Goal: Information Seeking & Learning: Learn about a topic

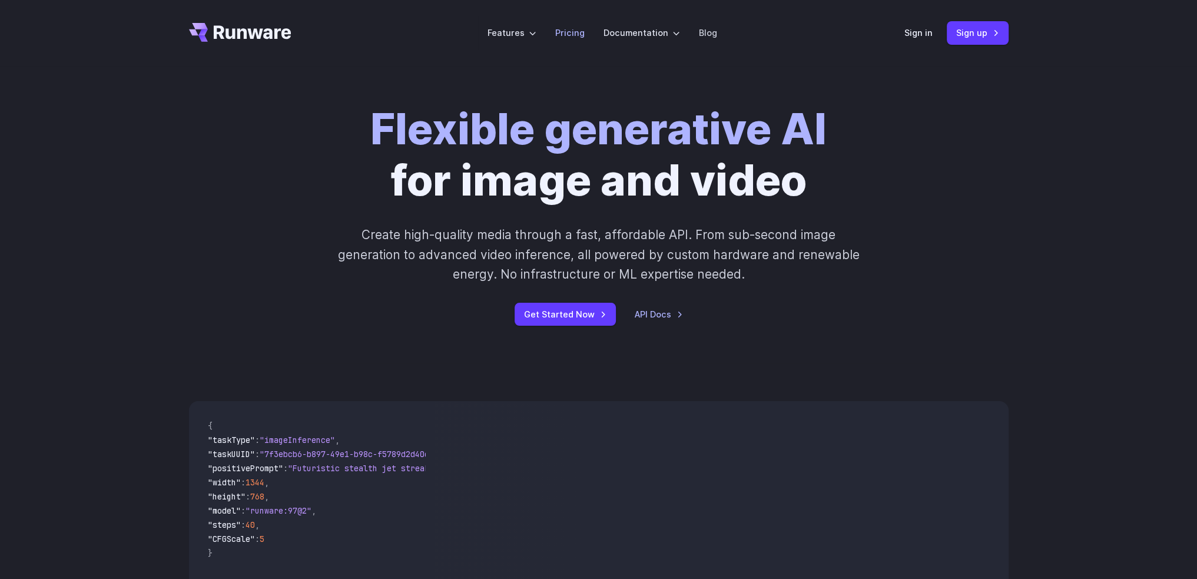
click at [571, 29] on link "Pricing" at bounding box center [569, 33] width 29 height 14
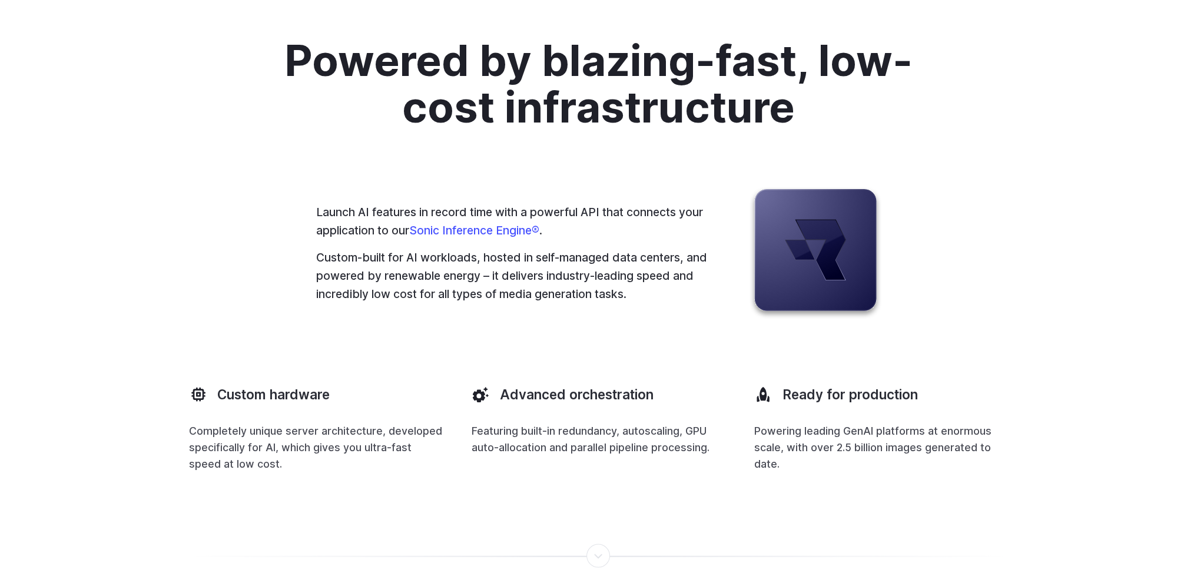
scroll to position [3121, 0]
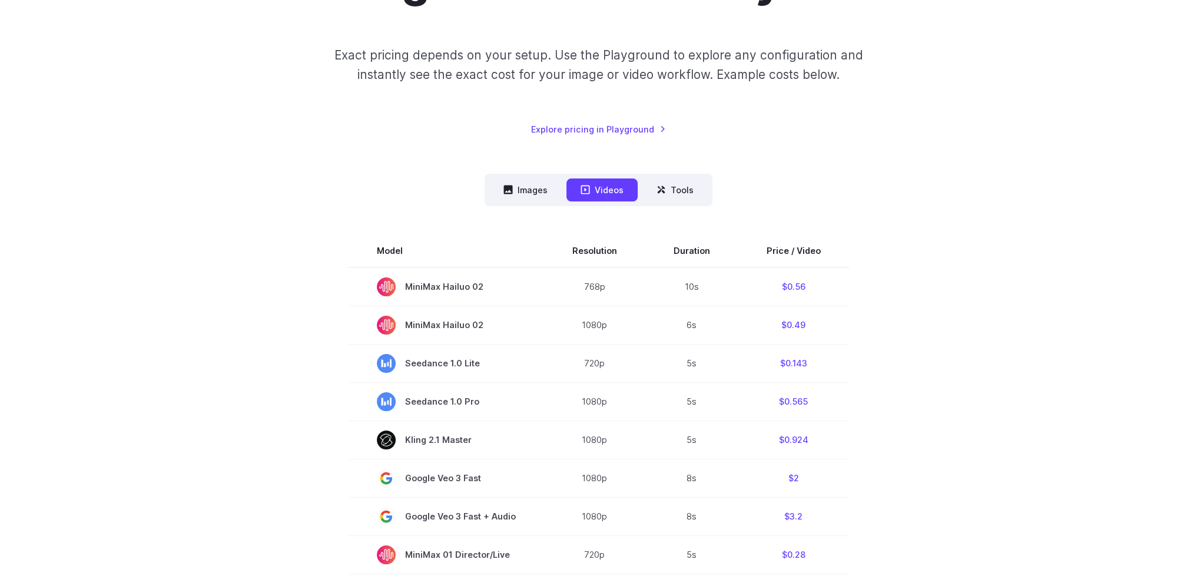
scroll to position [177, 0]
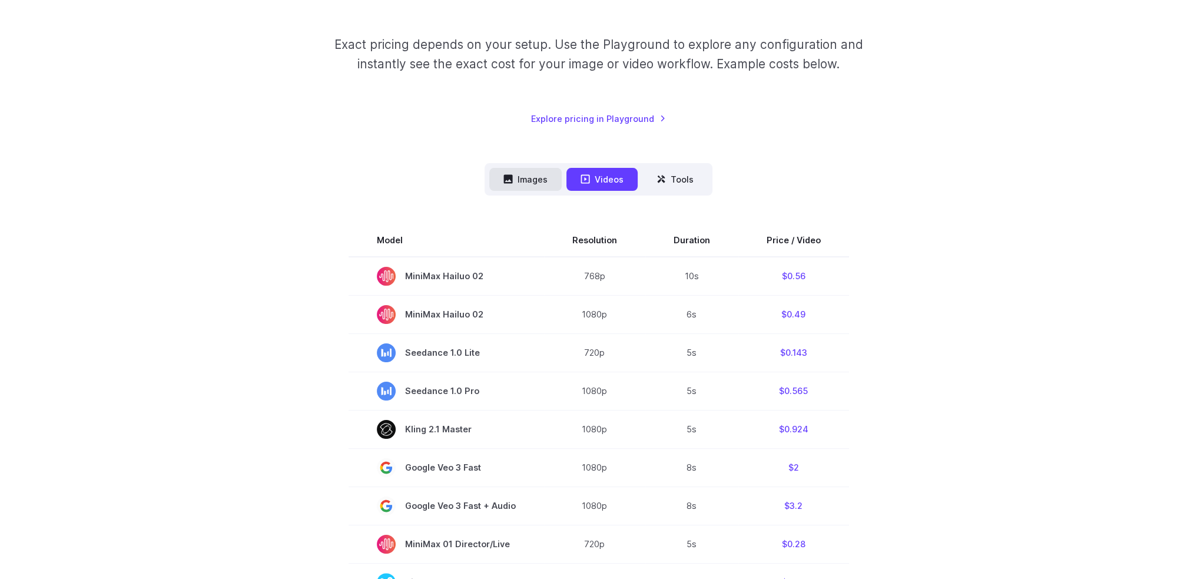
click at [525, 188] on button "Images" at bounding box center [525, 179] width 72 height 23
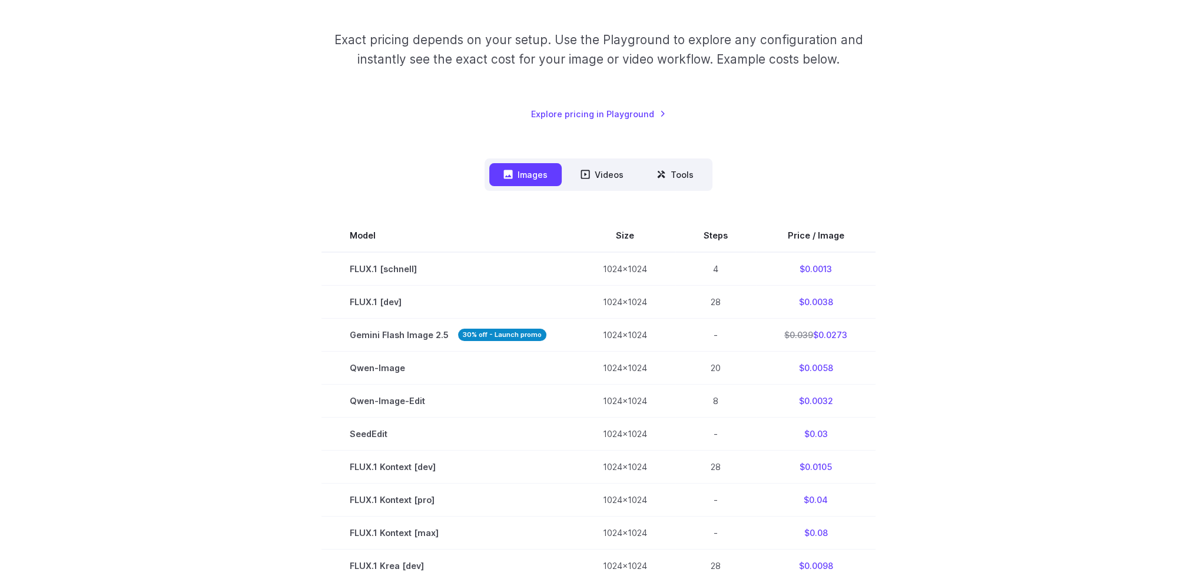
scroll to position [118, 0]
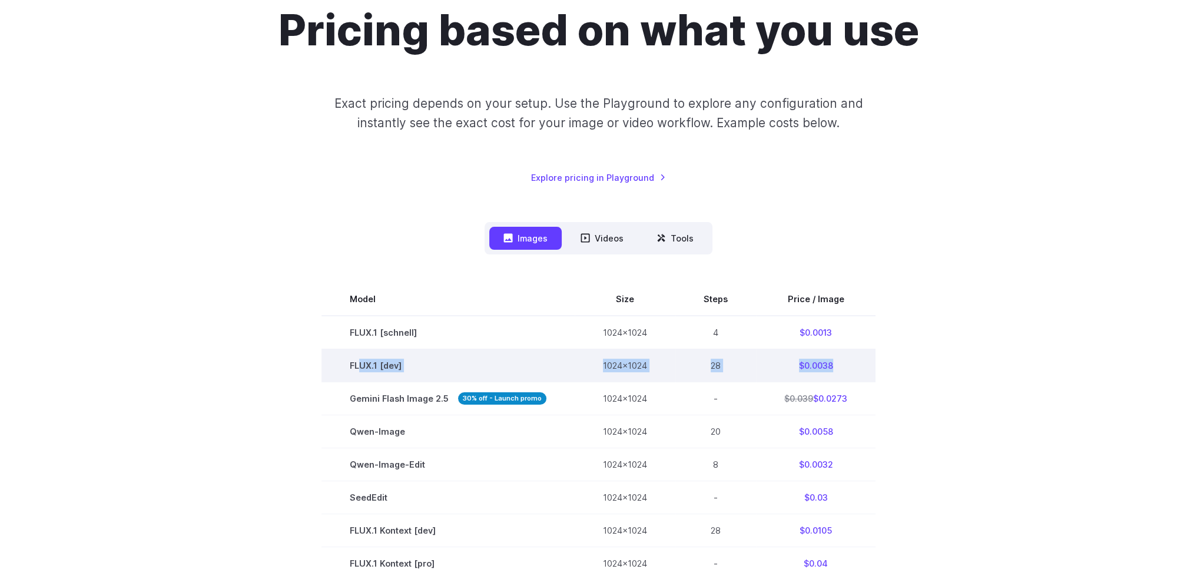
drag, startPoint x: 406, startPoint y: 368, endPoint x: 850, endPoint y: 366, distance: 444.6
click at [850, 366] on tr "FLUX.1 [dev] 1024x1024 28 $0.0038" at bounding box center [599, 365] width 554 height 33
click at [839, 371] on td "$0.0038" at bounding box center [816, 365] width 120 height 33
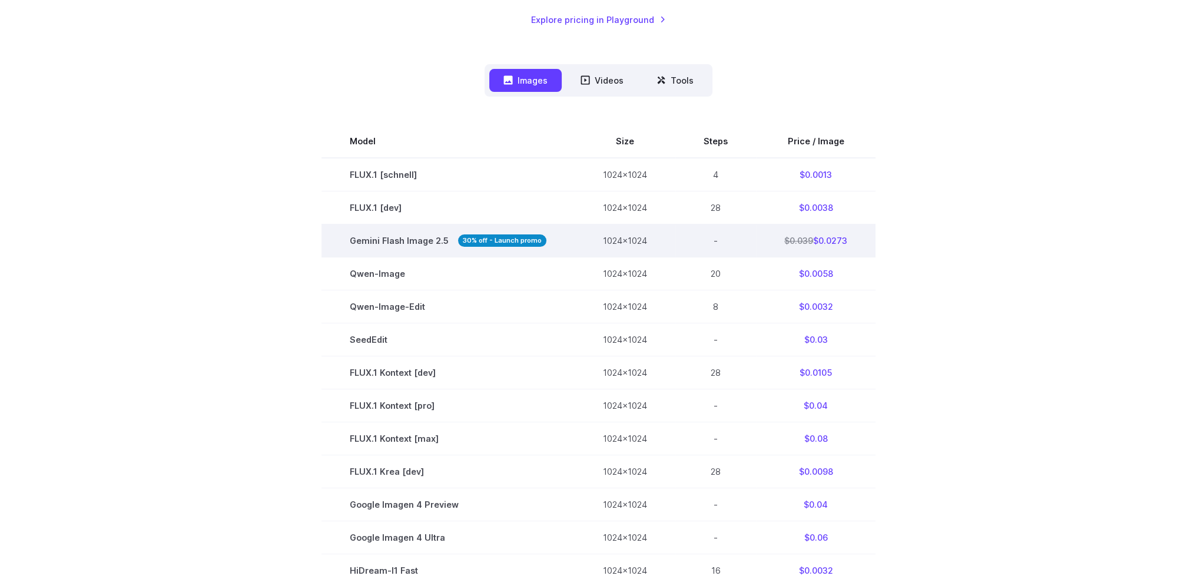
scroll to position [294, 0]
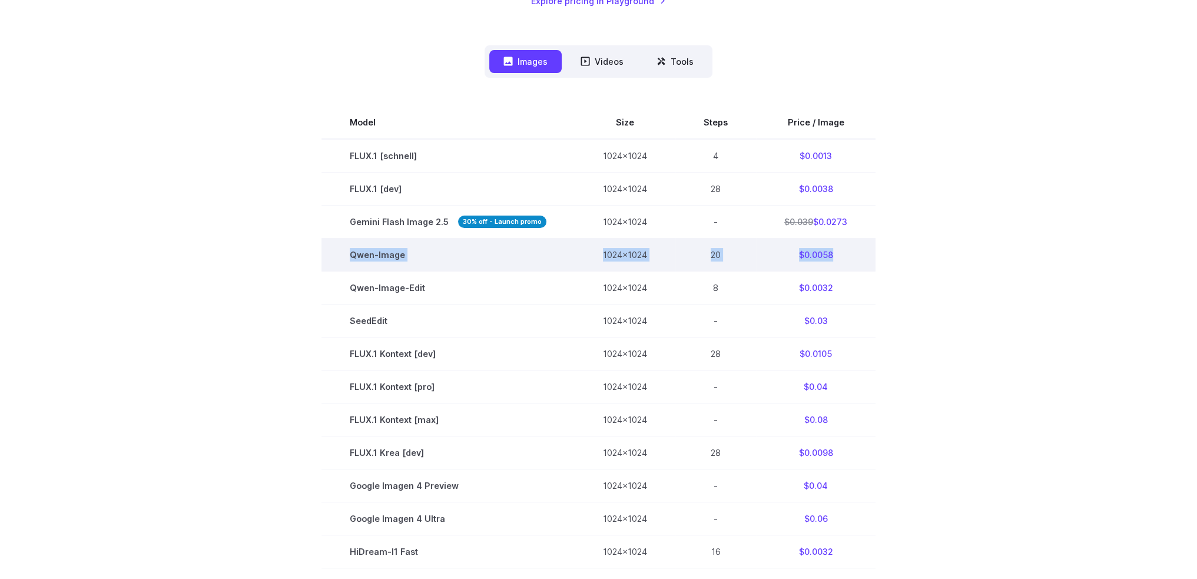
drag, startPoint x: 347, startPoint y: 266, endPoint x: 845, endPoint y: 251, distance: 498.4
click at [845, 251] on tr "[PERSON_NAME]-Image 1024x1024 20 $0.0058" at bounding box center [599, 255] width 554 height 33
click at [814, 259] on td "$0.0058" at bounding box center [816, 255] width 120 height 33
drag, startPoint x: 819, startPoint y: 259, endPoint x: 836, endPoint y: 259, distance: 17.7
click at [836, 259] on td "$0.0058" at bounding box center [816, 255] width 120 height 33
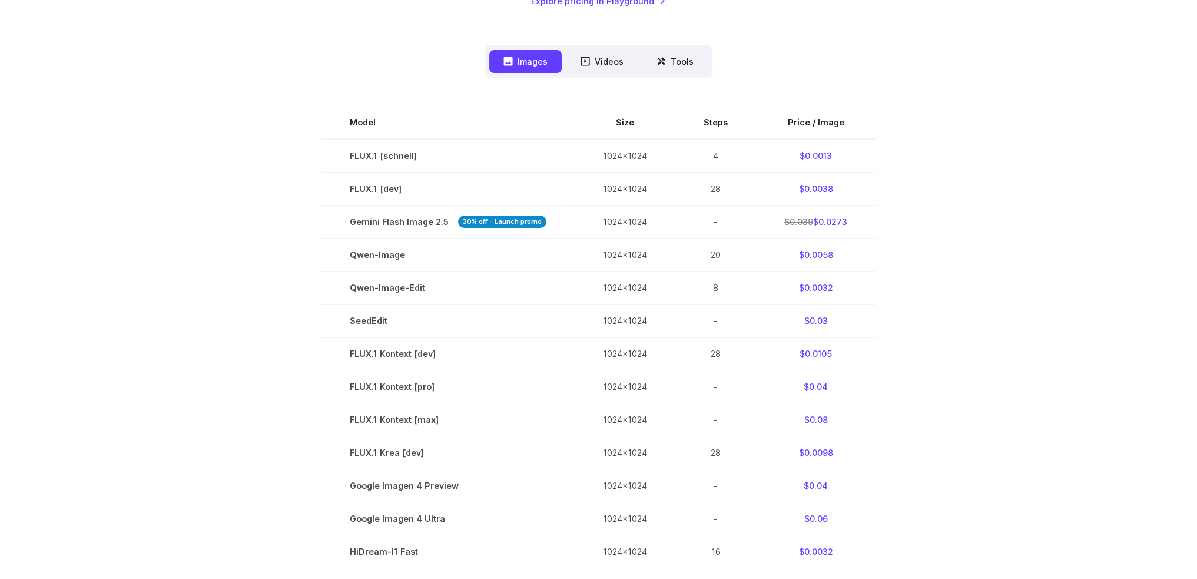
click at [881, 271] on section "Model Size Steps Price / Image FLUX.1 [[PERSON_NAME]] 1024x1024 4 $0.0013 FLUX.…" at bounding box center [599, 436] width 820 height 660
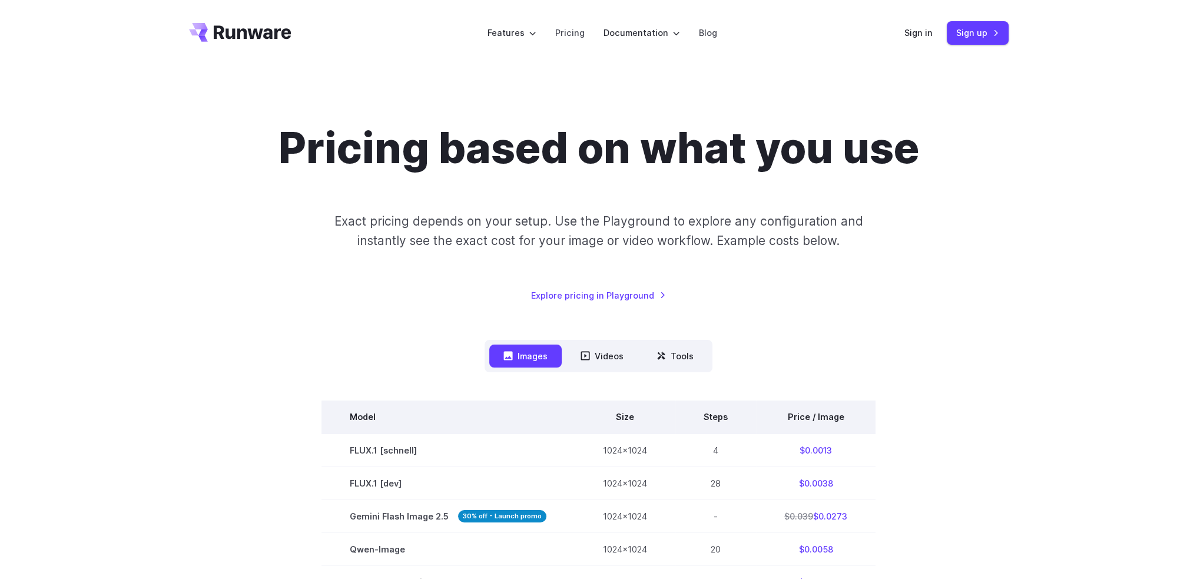
scroll to position [0, 0]
